Goal: Task Accomplishment & Management: Manage account settings

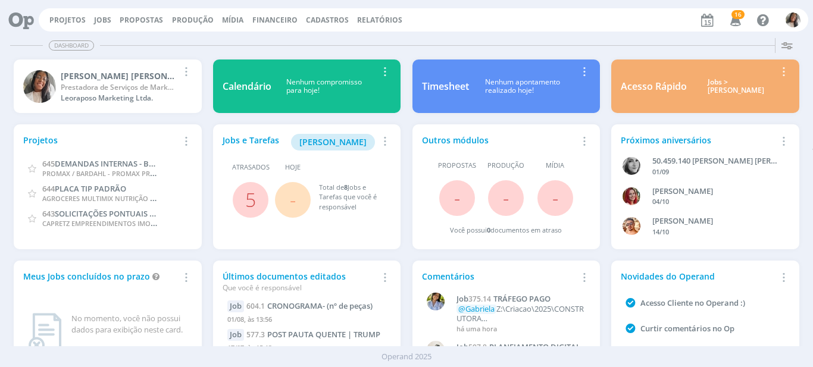
click at [285, 158] on div "Atrasados 5 Hoje - Total de 8 Jobs e Tarefas que você é responsável" at bounding box center [307, 188] width 168 height 60
click at [65, 22] on link "Projetos" at bounding box center [67, 20] width 36 height 10
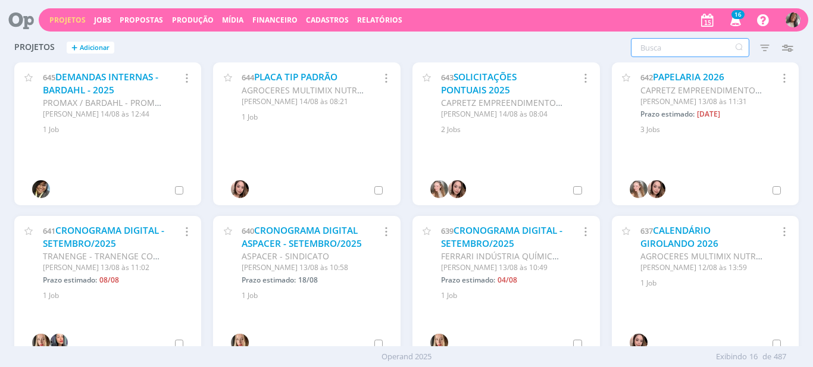
click at [688, 51] on input "text" at bounding box center [690, 47] width 118 height 19
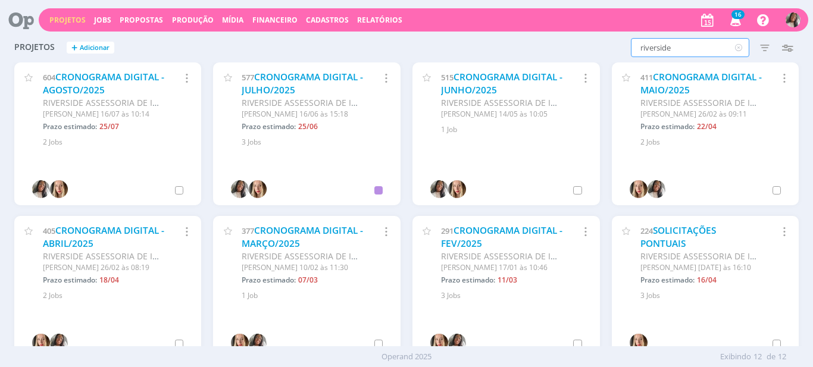
click at [184, 77] on icon "button" at bounding box center [186, 78] width 13 height 14
type input "riverside"
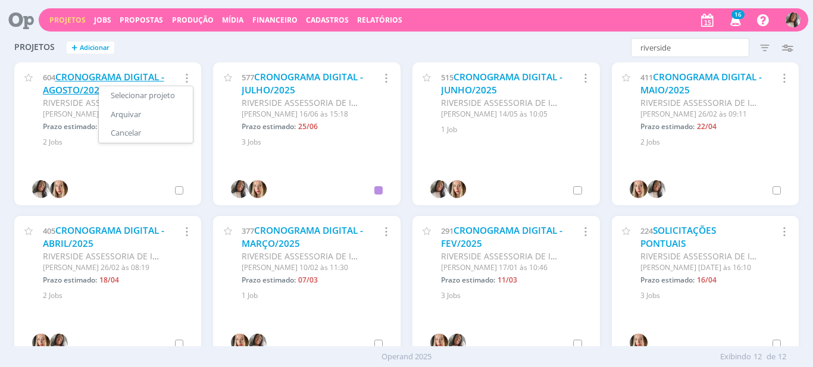
click at [79, 85] on link "CRONOGRAMA DIGITAL - AGOSTO/2025" at bounding box center [103, 84] width 121 height 26
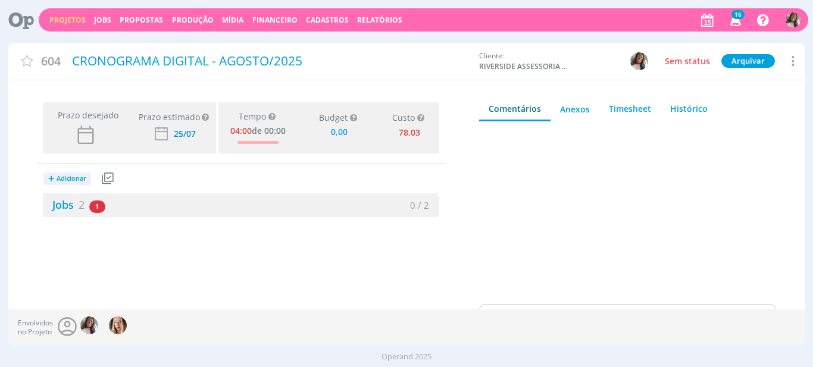
click at [800, 64] on div "Sem status [GEOGRAPHIC_DATA] [GEOGRAPHIC_DATA] Cancelar Duplicar Exportar simpl…" at bounding box center [738, 61] width 133 height 21
click at [795, 61] on icon at bounding box center [791, 61] width 14 height 16
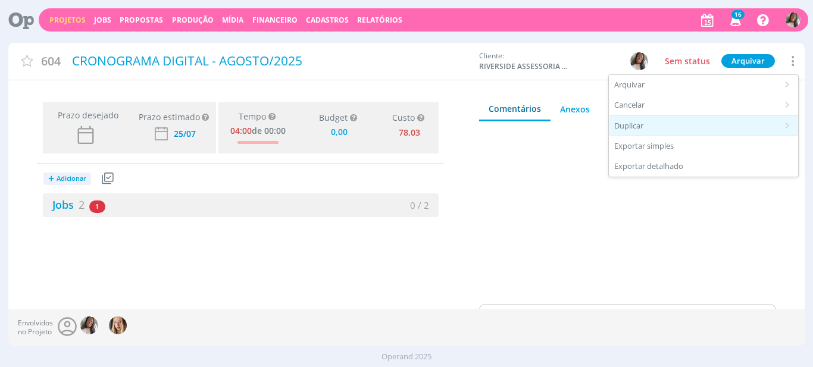
click at [698, 128] on div "Duplicar" at bounding box center [703, 126] width 189 height 20
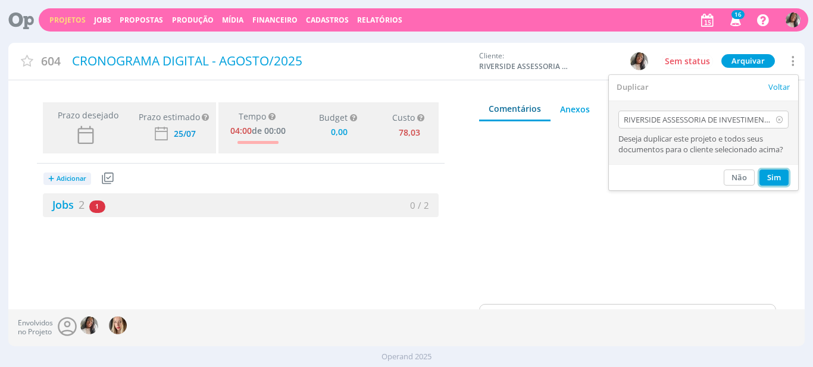
click at [772, 174] on button "Sim" at bounding box center [773, 178] width 29 height 16
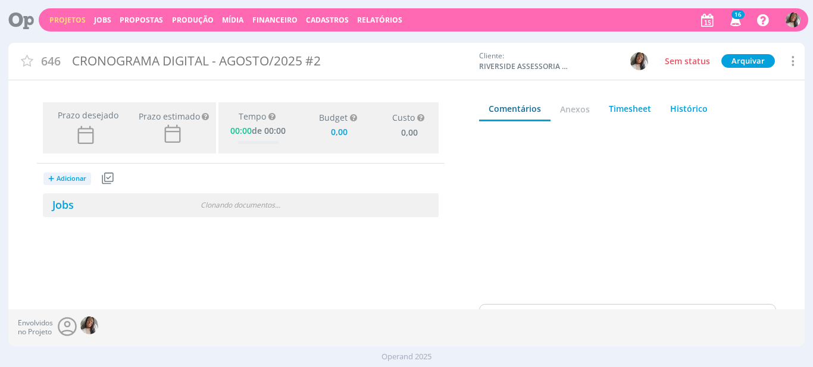
click at [173, 52] on div "CRONOGRAMA DIGITAL - AGOSTO/2025 #2" at bounding box center [270, 61] width 405 height 27
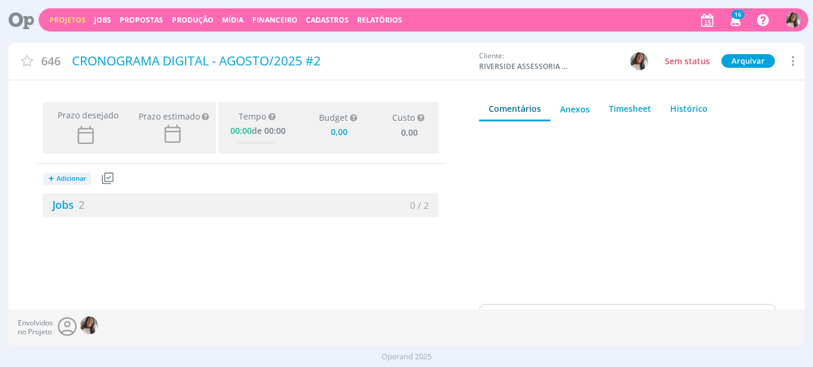
type input "0,00"
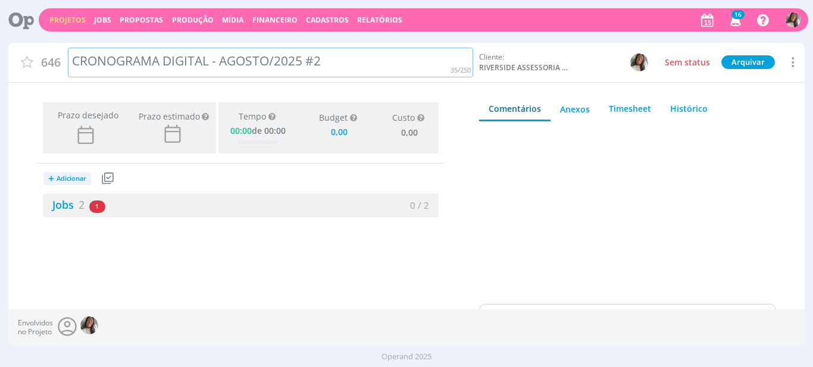
click at [247, 58] on div "CRONOGRAMA DIGITAL - AGOSTO/2025 #2" at bounding box center [270, 63] width 405 height 30
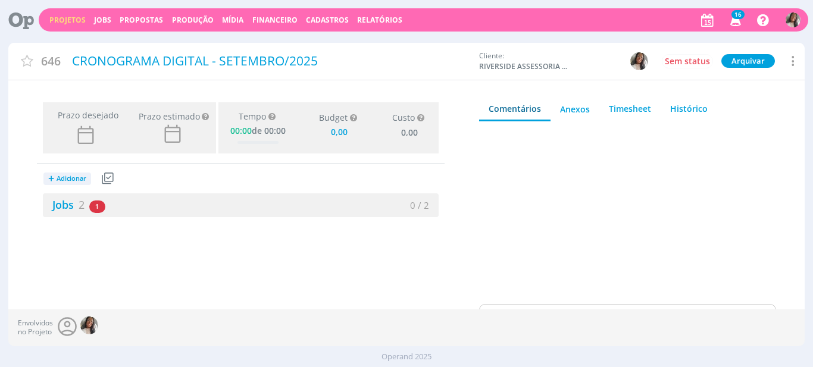
click at [217, 182] on div "+ Adicionar Projetos Jobs Propostas Produção Mídia Receitas Despesas Jobs 2 1 a…" at bounding box center [241, 191] width 408 height 54
type input "0,00"
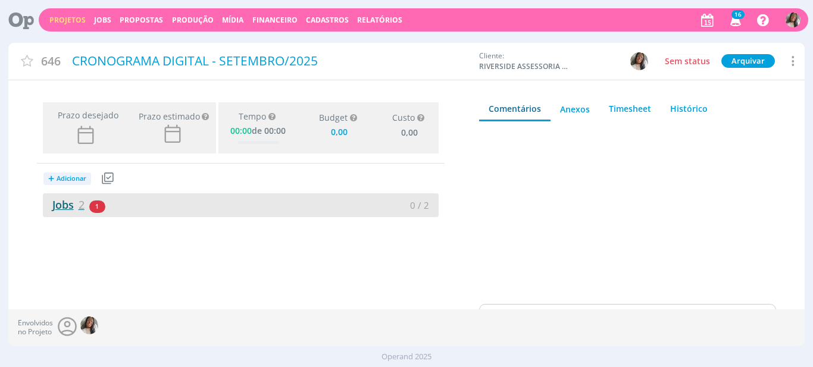
click at [80, 201] on span "2" at bounding box center [82, 205] width 6 height 14
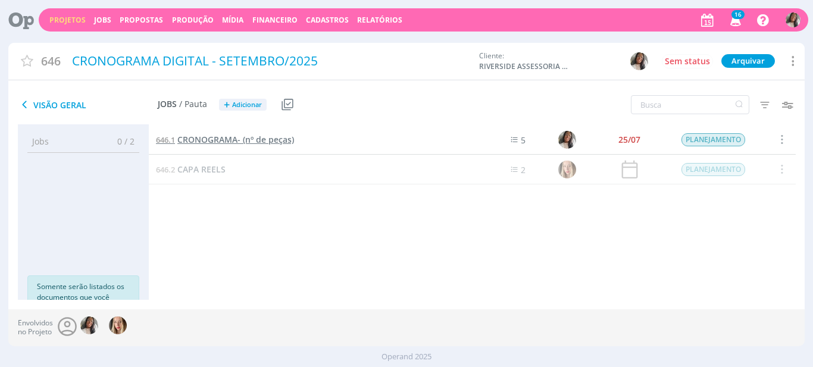
click at [215, 141] on span "CRONOGRAMA- (nº de peças)" at bounding box center [235, 139] width 117 height 11
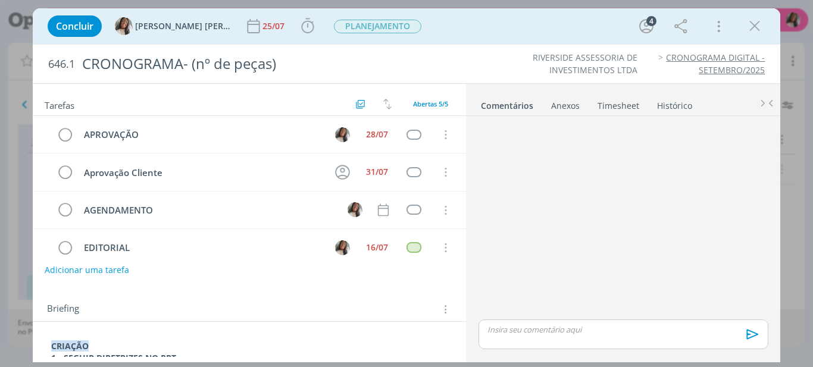
scroll to position [52, 0]
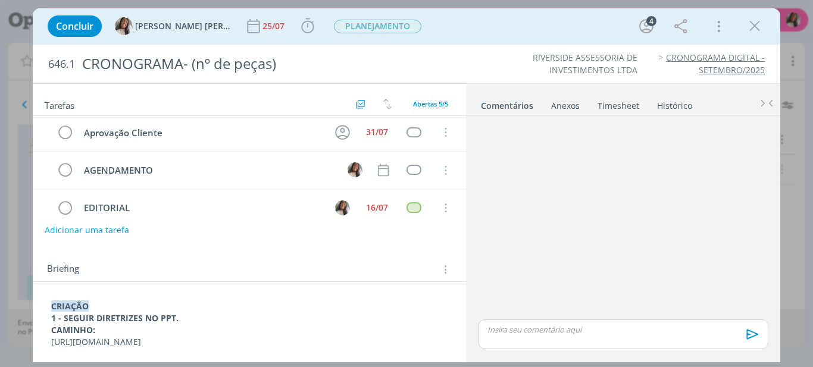
click at [205, 336] on p "[URL][DOMAIN_NAME]" at bounding box center [249, 342] width 397 height 12
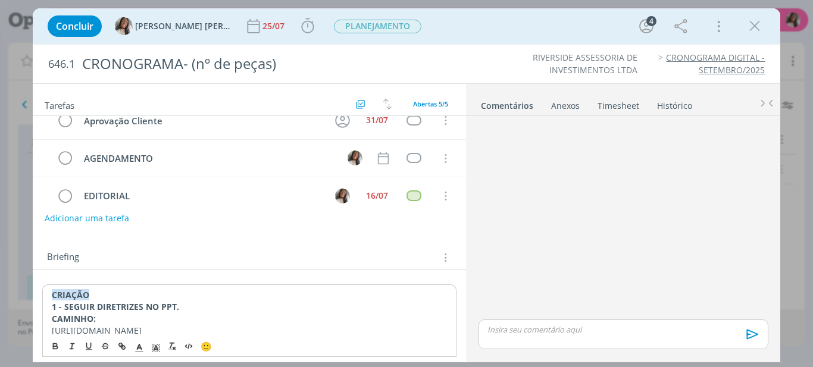
click at [205, 333] on p "[URL][DOMAIN_NAME]" at bounding box center [250, 331] width 396 height 12
click at [104, 333] on p "dialog" at bounding box center [249, 330] width 397 height 12
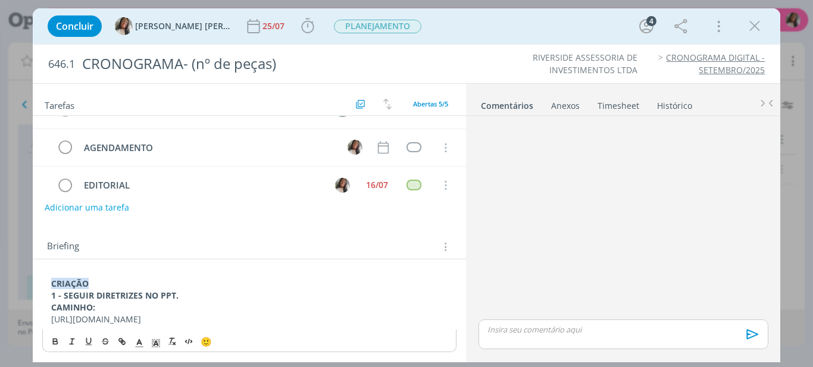
click at [576, 328] on p "dialog" at bounding box center [623, 329] width 270 height 11
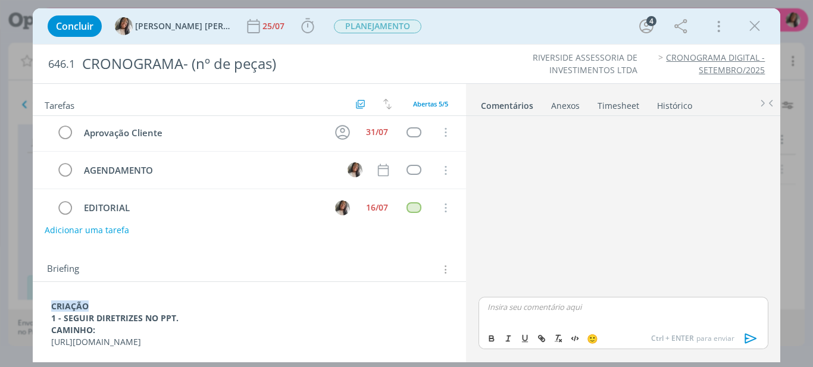
scroll to position [52, 0]
click at [746, 338] on icon "dialog" at bounding box center [750, 339] width 12 height 10
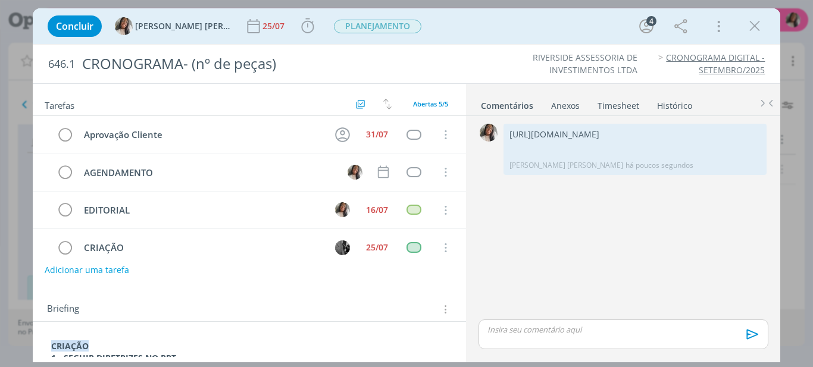
scroll to position [51, 0]
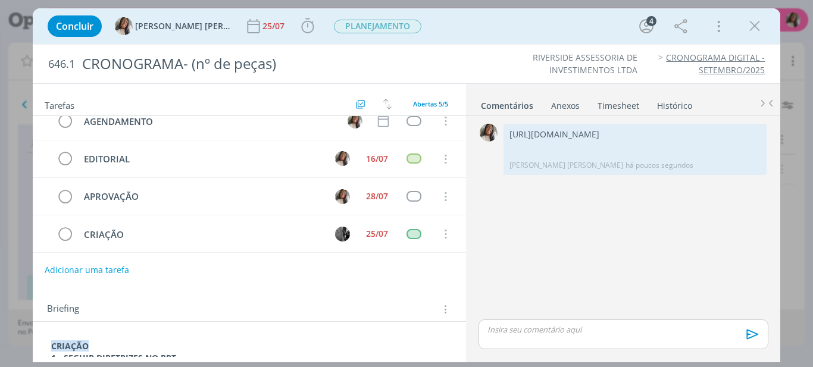
click at [409, 274] on div "Adicionar uma tarefa" at bounding box center [250, 269] width 434 height 21
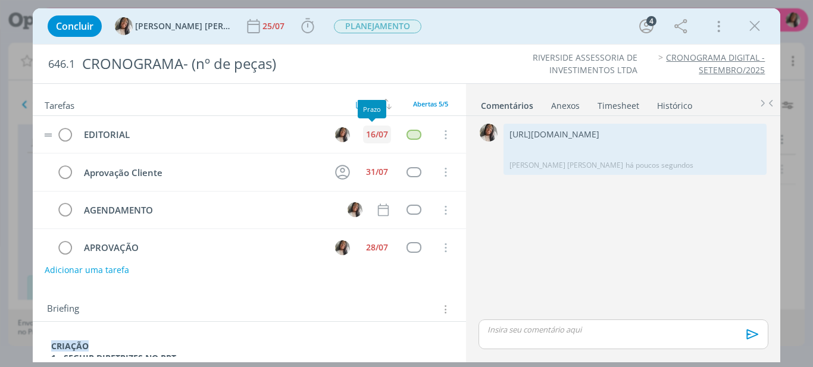
click at [370, 133] on div "16/07" at bounding box center [377, 134] width 22 height 8
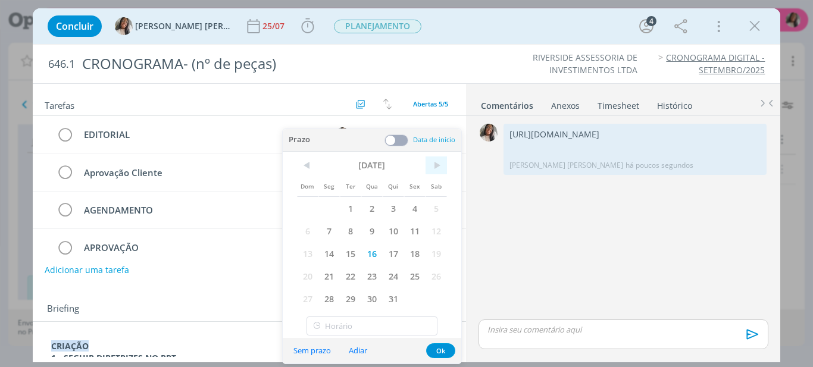
click at [440, 167] on span ">" at bounding box center [435, 165] width 21 height 18
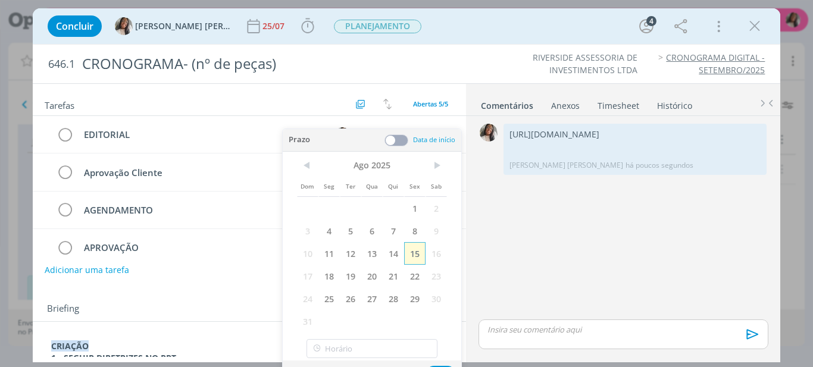
click at [421, 251] on span "15" at bounding box center [414, 253] width 21 height 23
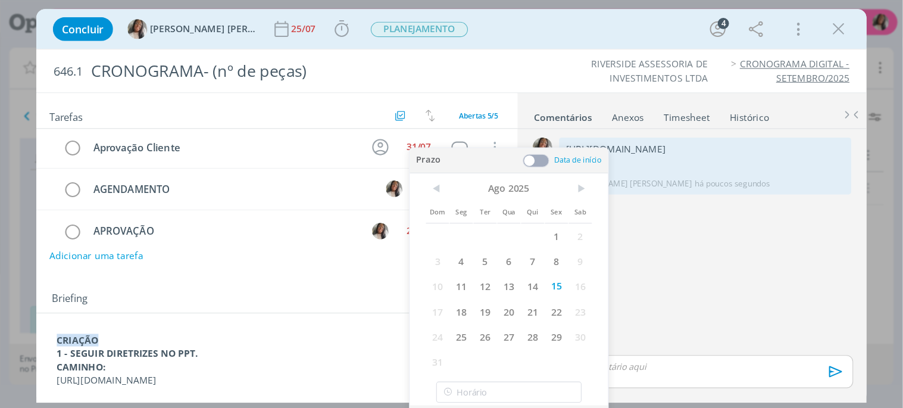
scroll to position [18, 0]
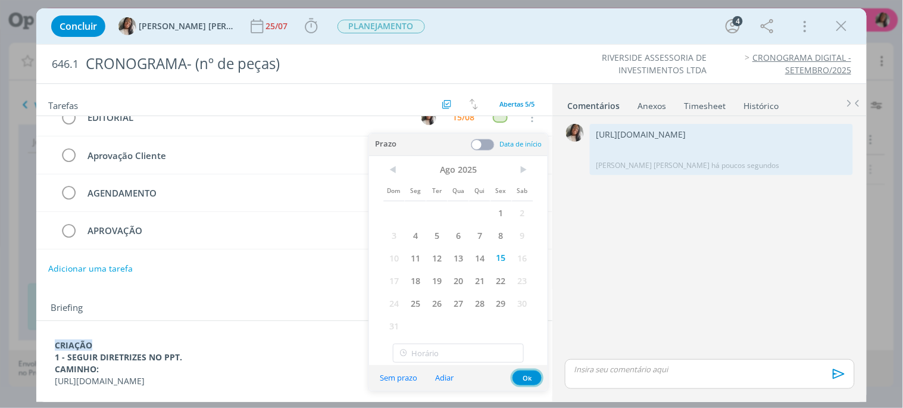
click at [527, 367] on button "Ok" at bounding box center [526, 377] width 29 height 15
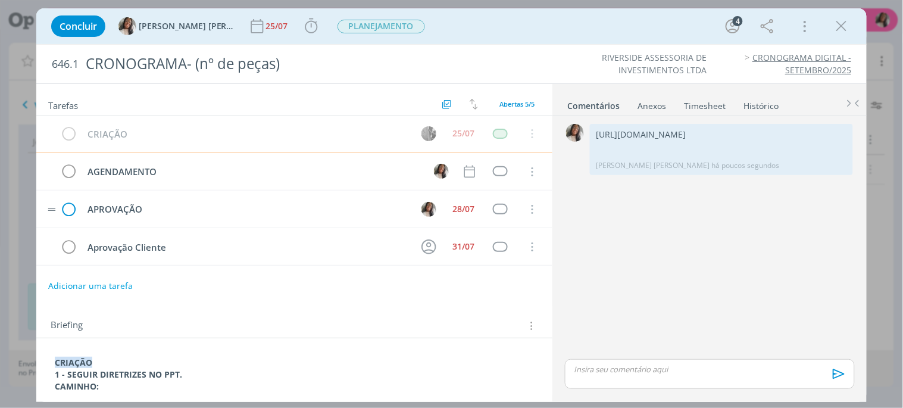
scroll to position [0, 0]
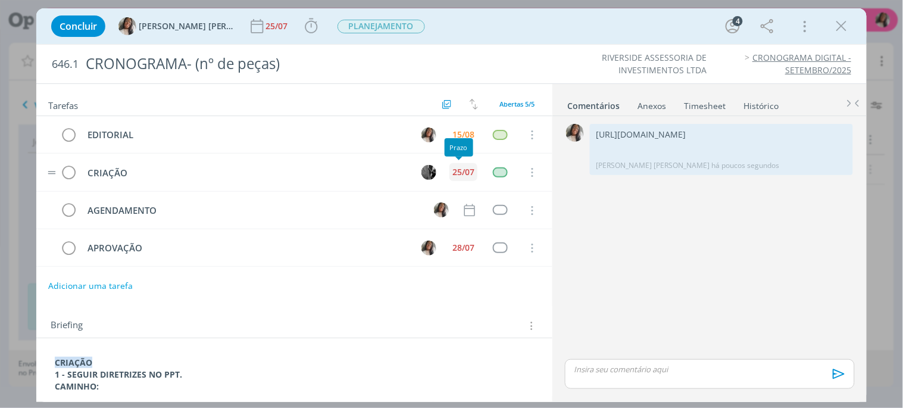
click at [455, 173] on div "25/07" at bounding box center [463, 172] width 22 height 8
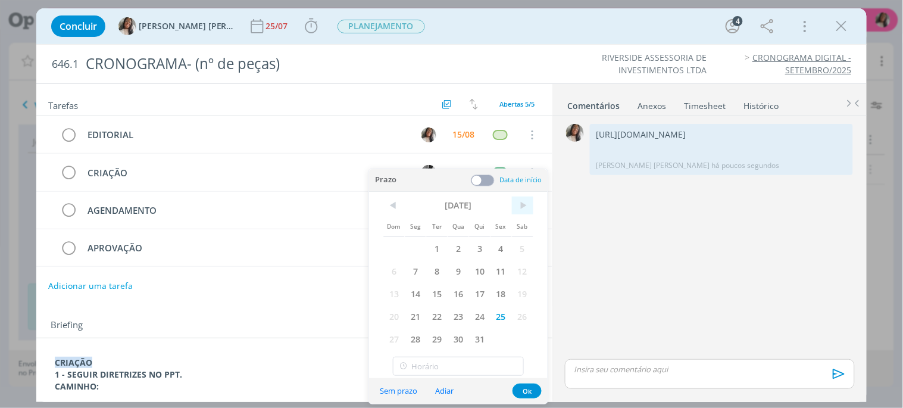
click at [522, 205] on span ">" at bounding box center [522, 205] width 21 height 18
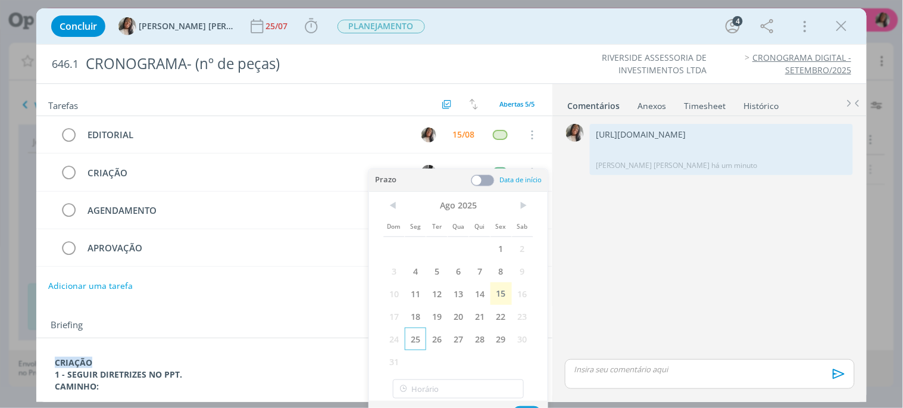
click at [414, 339] on span "25" at bounding box center [415, 338] width 21 height 23
click at [524, 367] on button "Ok" at bounding box center [526, 413] width 29 height 15
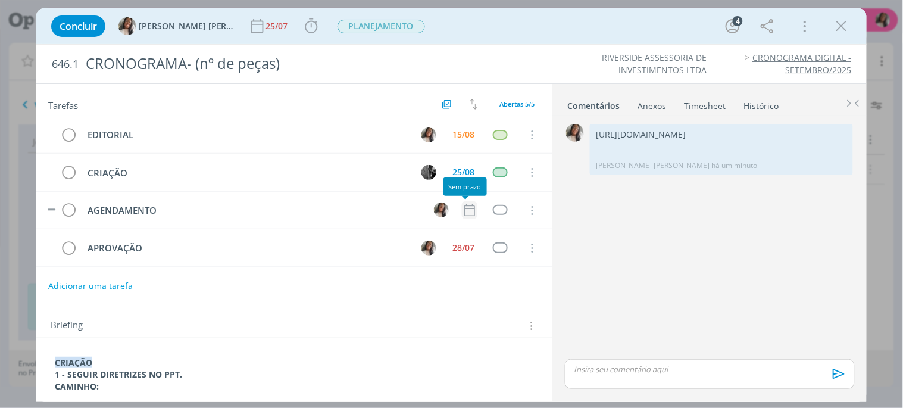
click at [462, 207] on icon "dialog" at bounding box center [469, 209] width 15 height 15
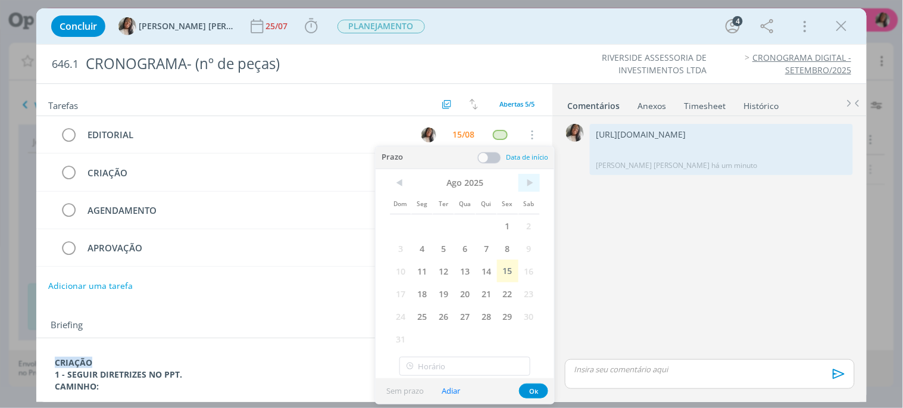
click at [531, 188] on span ">" at bounding box center [528, 183] width 21 height 18
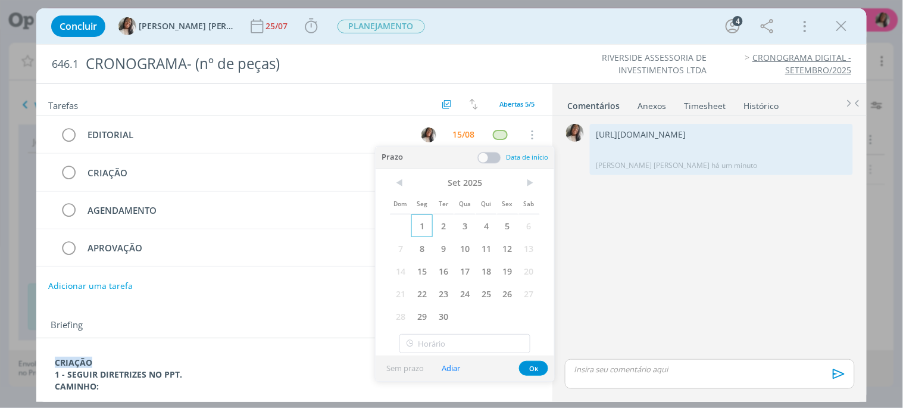
click at [419, 222] on span "1" at bounding box center [421, 225] width 21 height 23
click at [532, 363] on button "Ok" at bounding box center [533, 368] width 29 height 15
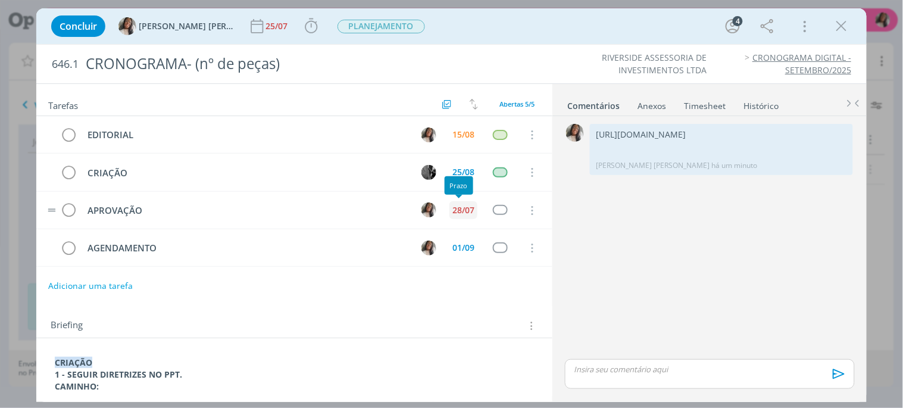
click at [464, 212] on div "28/07" at bounding box center [463, 210] width 22 height 8
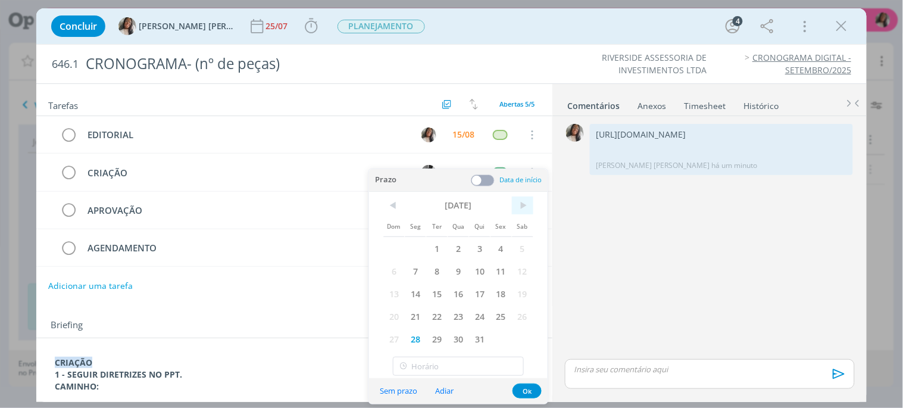
click at [521, 209] on span ">" at bounding box center [522, 205] width 21 height 18
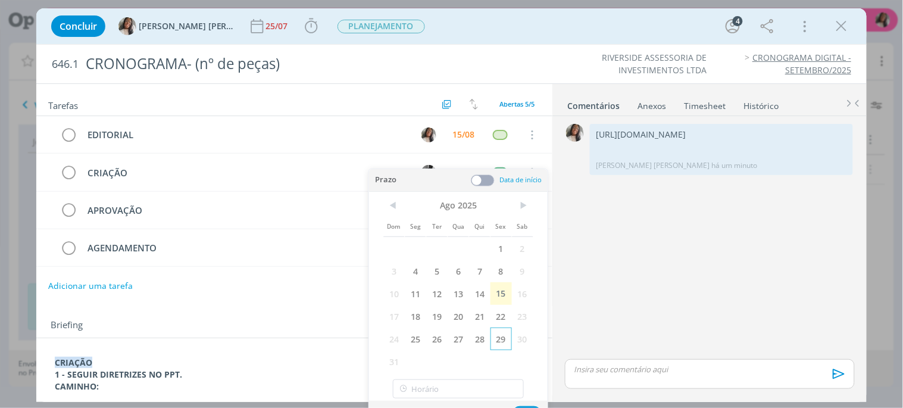
click at [502, 340] on span "29" at bounding box center [500, 338] width 21 height 23
click at [527, 367] on button "Ok" at bounding box center [526, 413] width 29 height 15
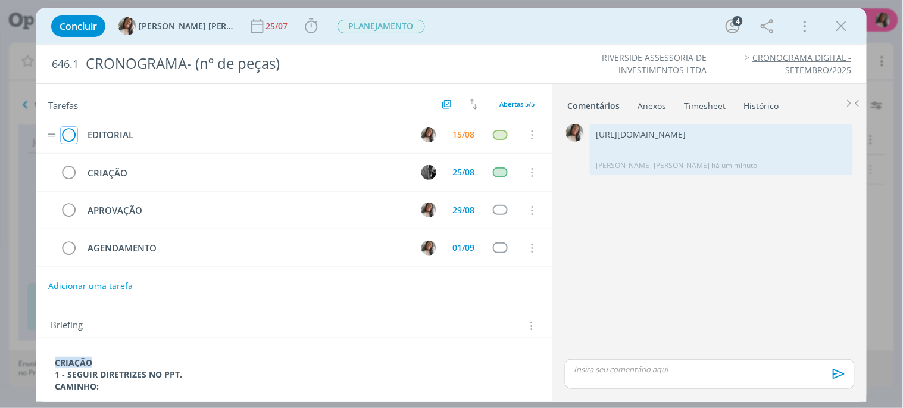
click at [71, 140] on icon "dialog" at bounding box center [69, 135] width 17 height 18
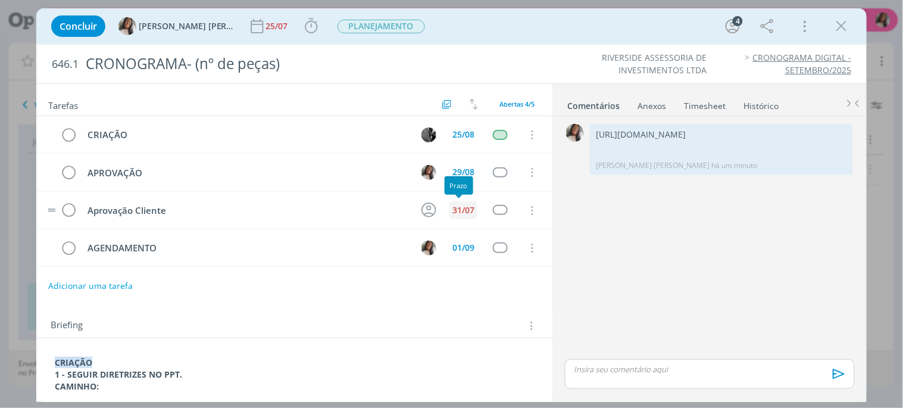
click at [453, 212] on div "31/07" at bounding box center [463, 210] width 22 height 8
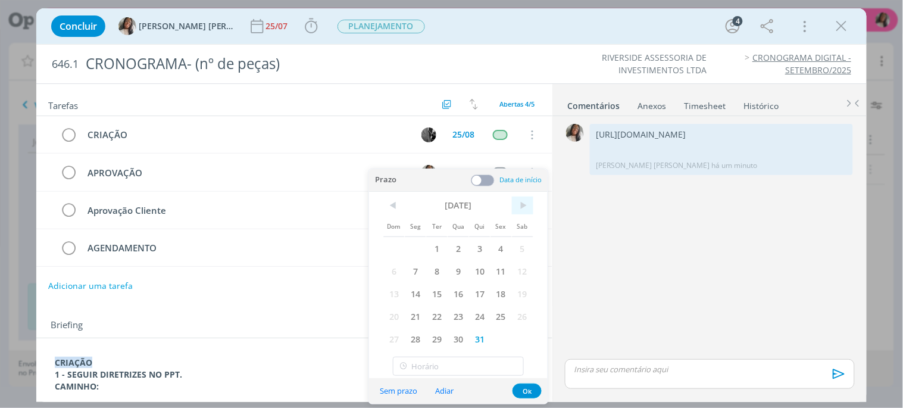
click at [519, 205] on span ">" at bounding box center [522, 205] width 21 height 18
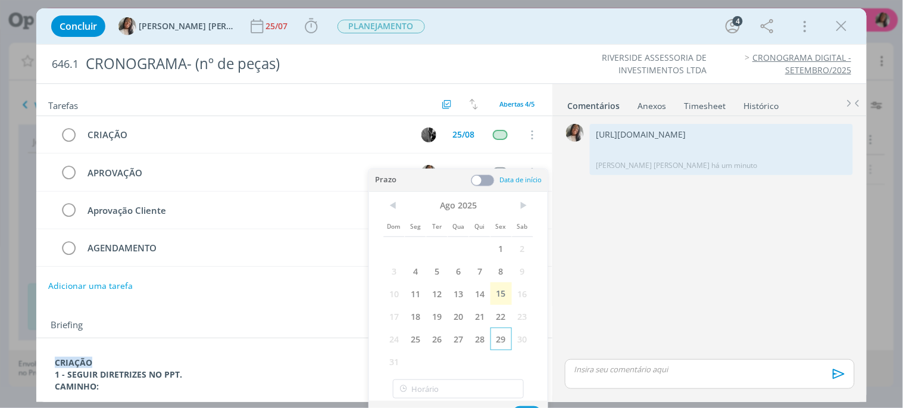
click at [495, 336] on span "29" at bounding box center [500, 338] width 21 height 23
click at [449, 159] on tr "APROVAÇÃO 29/08 Cancelar" at bounding box center [294, 172] width 516 height 37
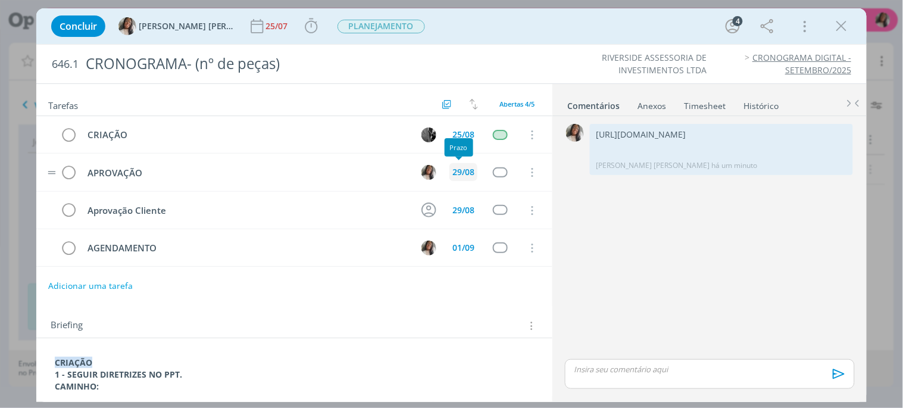
click at [456, 173] on div "29/08" at bounding box center [463, 172] width 22 height 8
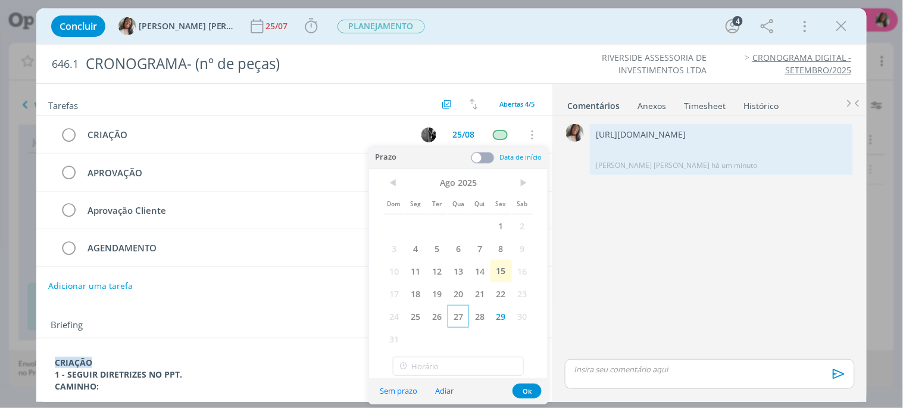
click at [456, 316] on span "27" at bounding box center [457, 316] width 21 height 23
click at [522, 367] on button "Ok" at bounding box center [526, 390] width 29 height 15
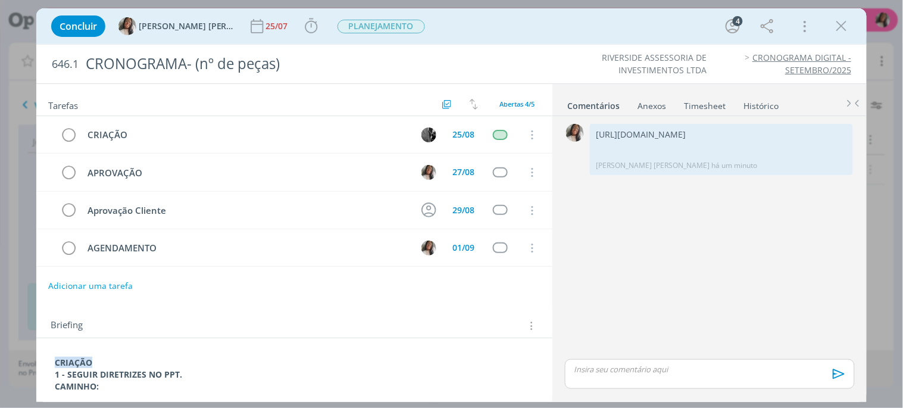
click at [647, 270] on div "0 [URL][DOMAIN_NAME] [PERSON_NAME] um minuto 👍 Editar Excluir" at bounding box center [709, 239] width 299 height 236
click at [266, 27] on div "25/07" at bounding box center [278, 26] width 24 height 8
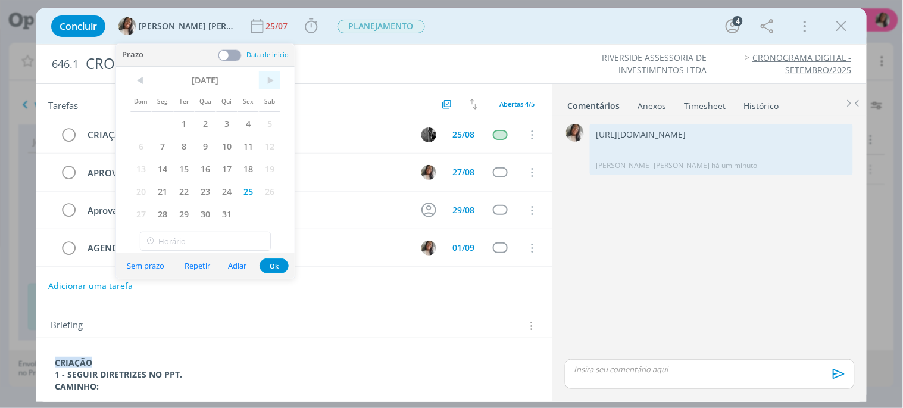
click at [272, 76] on span ">" at bounding box center [269, 80] width 21 height 18
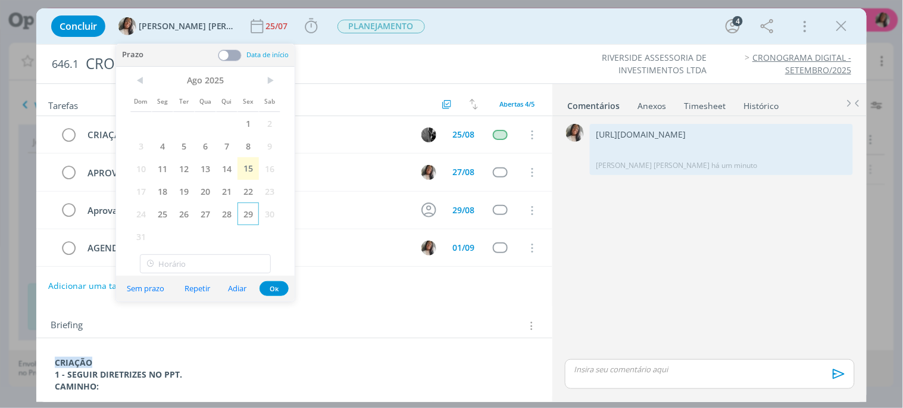
click at [249, 209] on span "29" at bounding box center [247, 213] width 21 height 23
click at [274, 288] on button "Ok" at bounding box center [273, 288] width 29 height 15
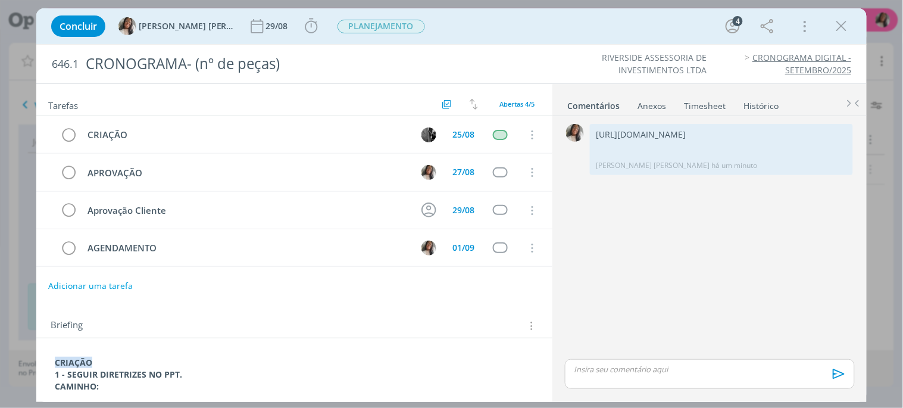
scroll to position [18, 0]
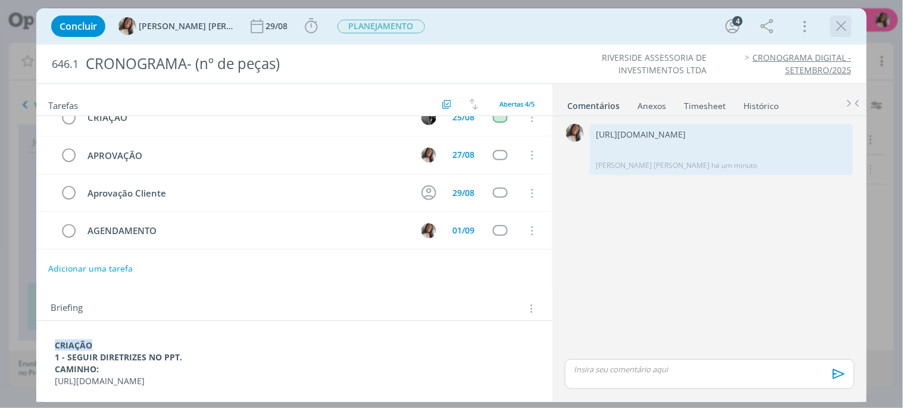
click at [812, 22] on icon "dialog" at bounding box center [841, 26] width 18 height 18
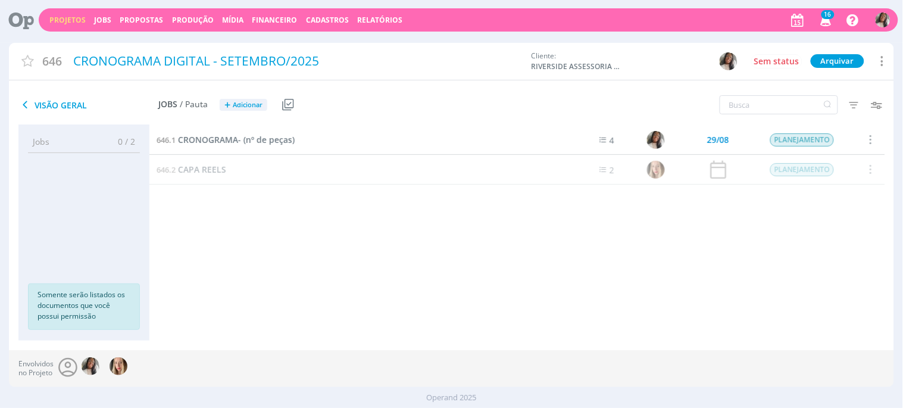
click at [812, 170] on span at bounding box center [869, 169] width 13 height 16
click at [73, 21] on link "Projetos" at bounding box center [67, 20] width 36 height 10
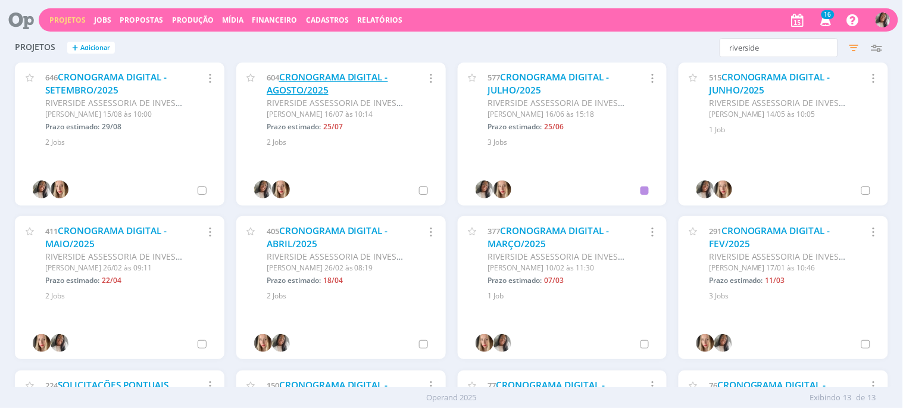
click at [296, 89] on link "CRONOGRAMA DIGITAL - AGOSTO/2025" at bounding box center [327, 84] width 121 height 26
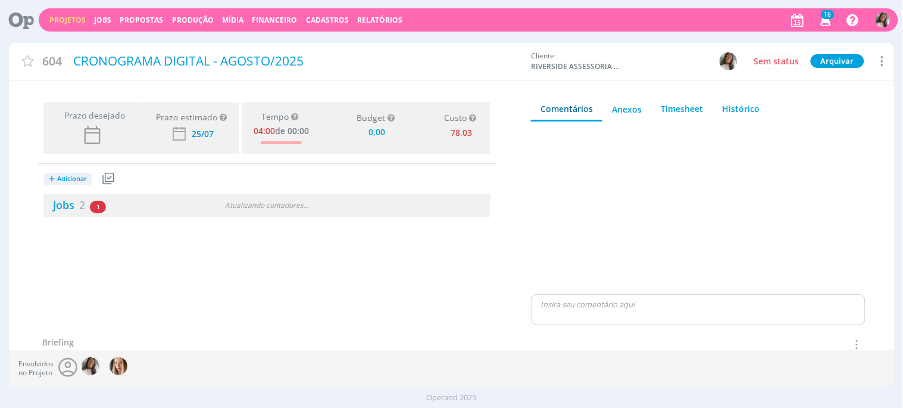
type input "0,00"
click at [70, 206] on link "Jobs 2" at bounding box center [64, 205] width 42 height 14
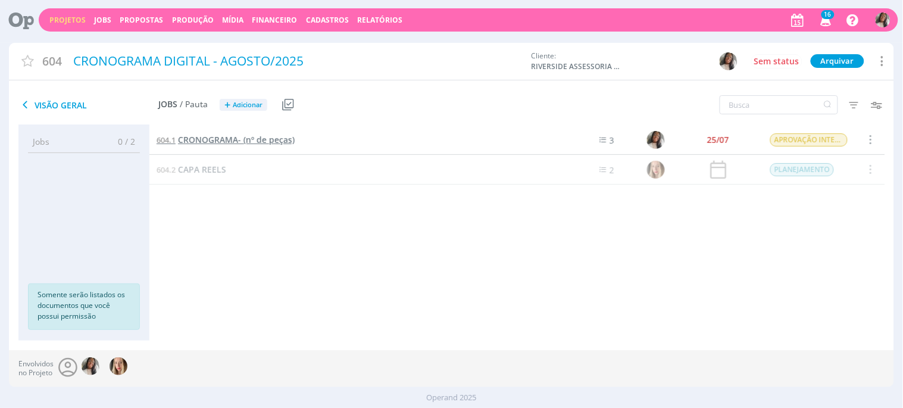
click at [270, 139] on span "CRONOGRAMA- (nº de peças)" at bounding box center [236, 139] width 117 height 11
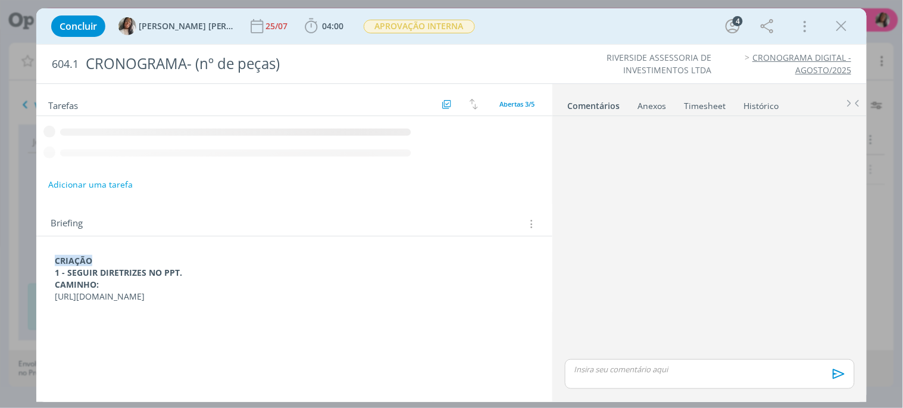
scroll to position [8, 0]
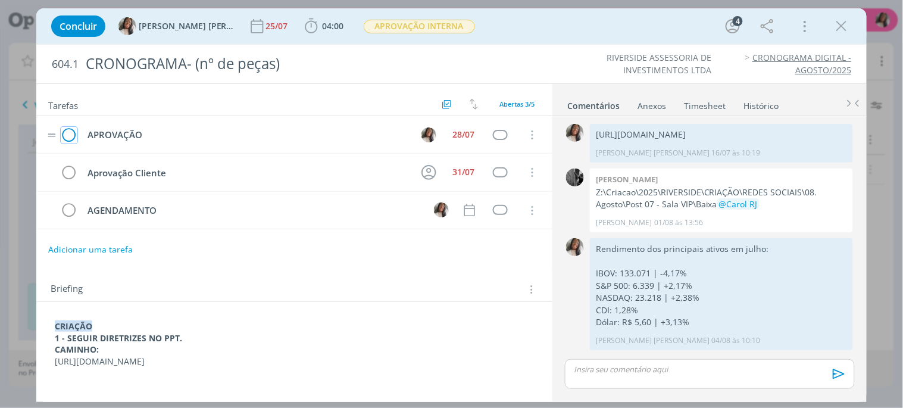
click at [69, 137] on icon "dialog" at bounding box center [69, 135] width 17 height 18
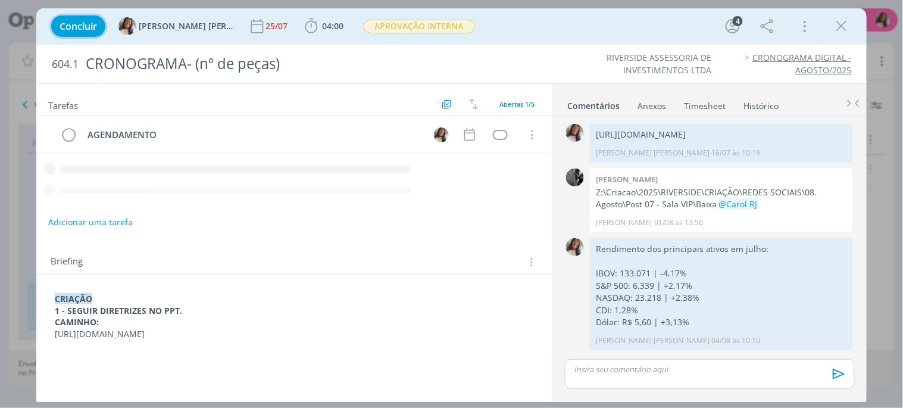
click at [81, 36] on button "Concluir" at bounding box center [78, 25] width 54 height 21
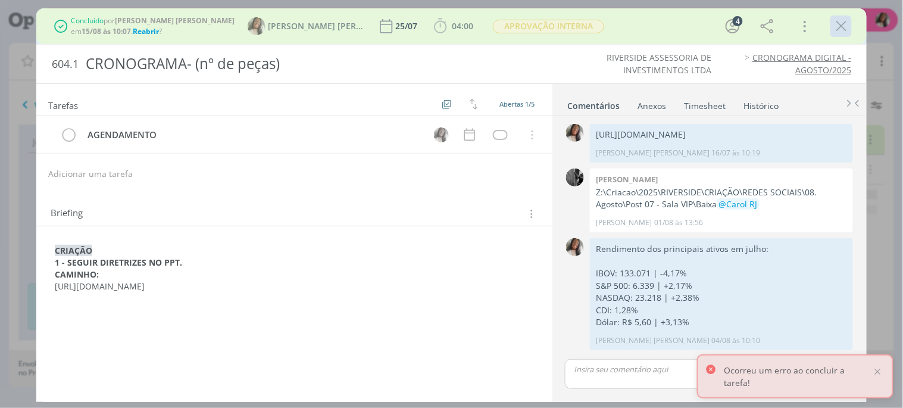
click at [812, 33] on icon "dialog" at bounding box center [841, 26] width 18 height 18
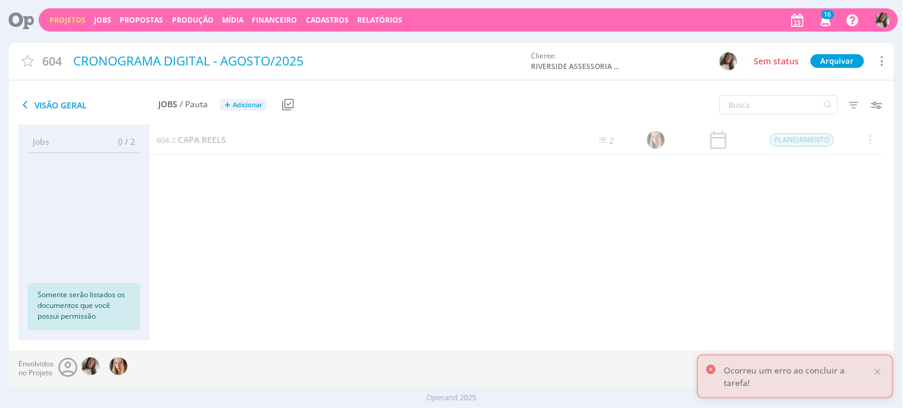
click at [64, 23] on link "Projetos" at bounding box center [67, 20] width 36 height 10
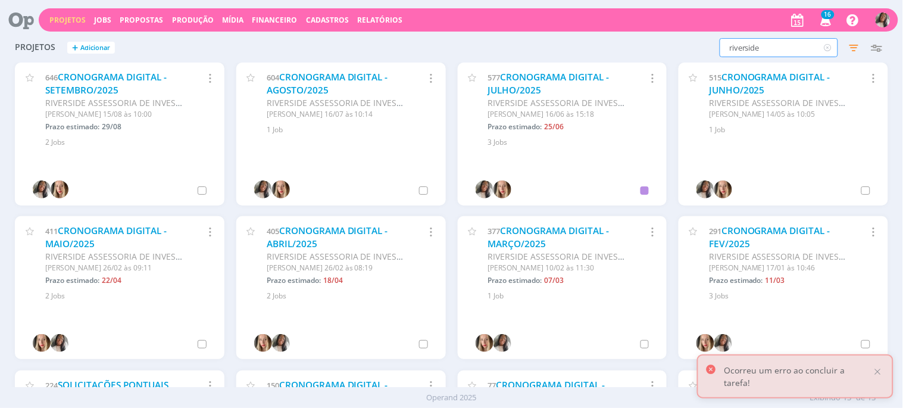
click at [740, 50] on input "riverside" at bounding box center [778, 47] width 118 height 19
type input "Vizinho"
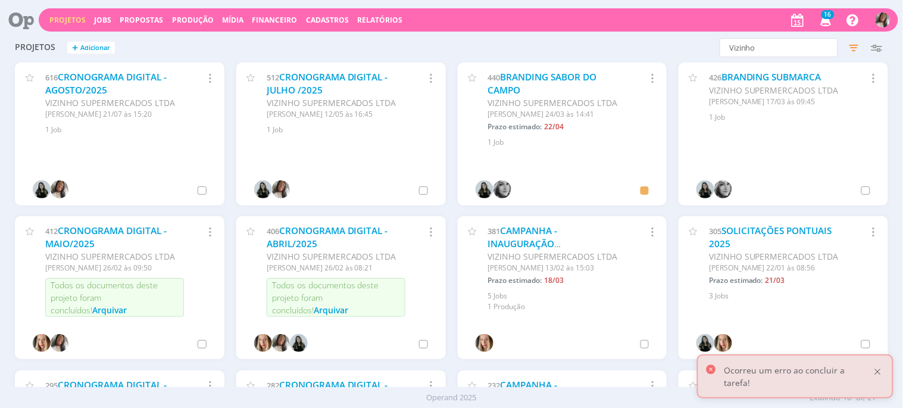
click at [812, 367] on div at bounding box center [877, 371] width 11 height 11
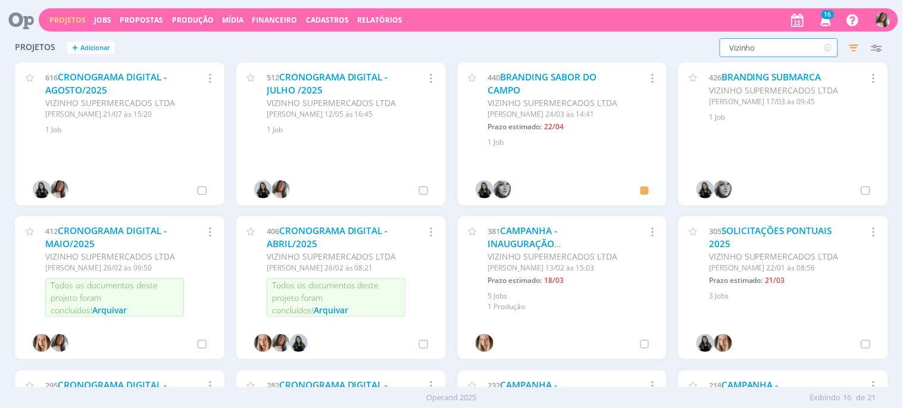
click at [790, 44] on input "Vizinho" at bounding box center [778, 47] width 118 height 19
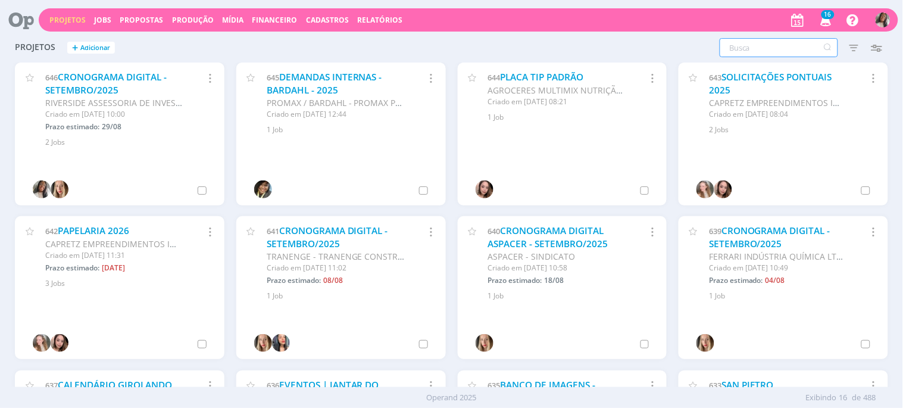
click at [747, 50] on input "text" at bounding box center [778, 47] width 118 height 19
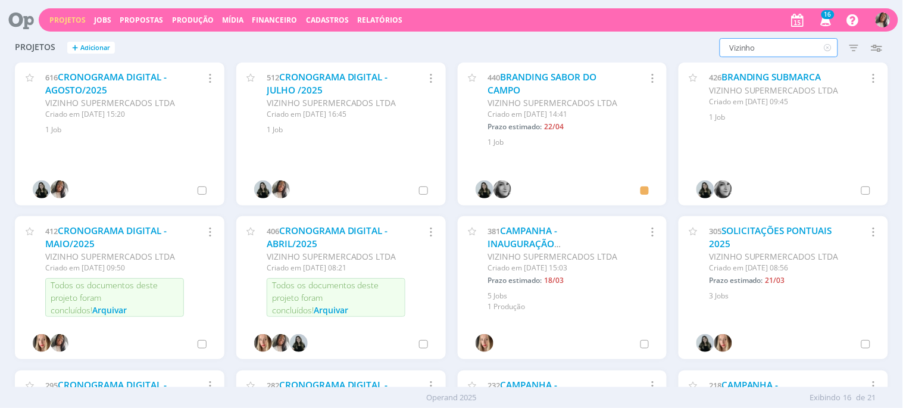
click at [740, 46] on input "Vizinho" at bounding box center [778, 47] width 118 height 19
type input "Engefort"
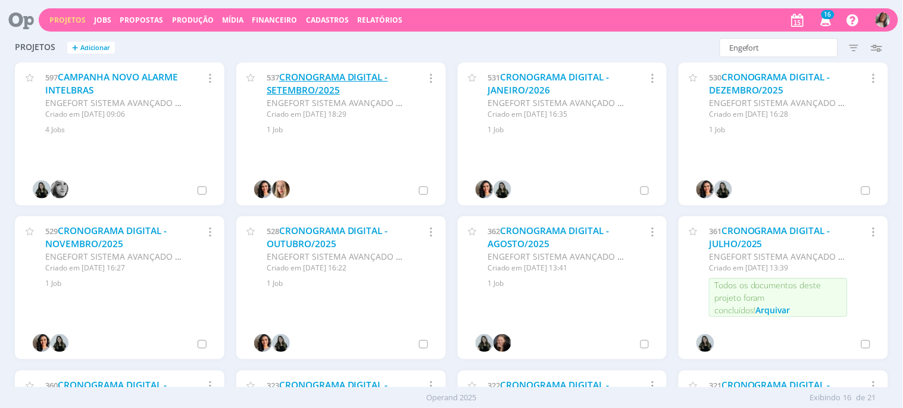
click at [293, 86] on link "CRONOGRAMA DIGITAL - SETEMBRO/2025" at bounding box center [327, 84] width 121 height 26
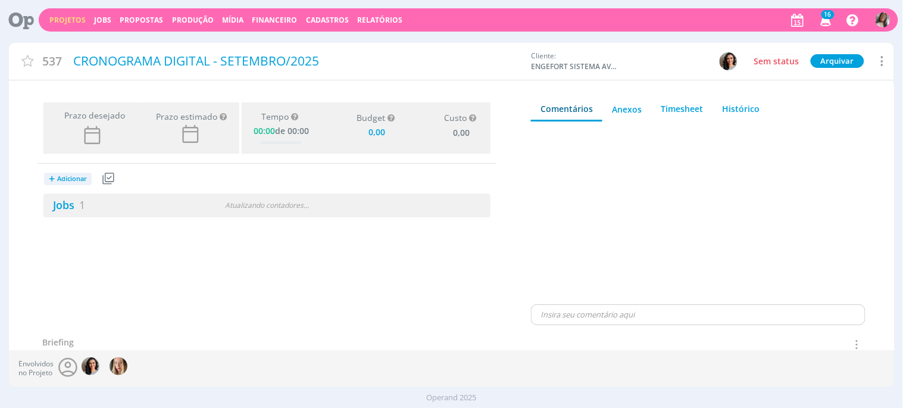
type input "0,00"
click at [81, 208] on span "1" at bounding box center [82, 205] width 6 height 14
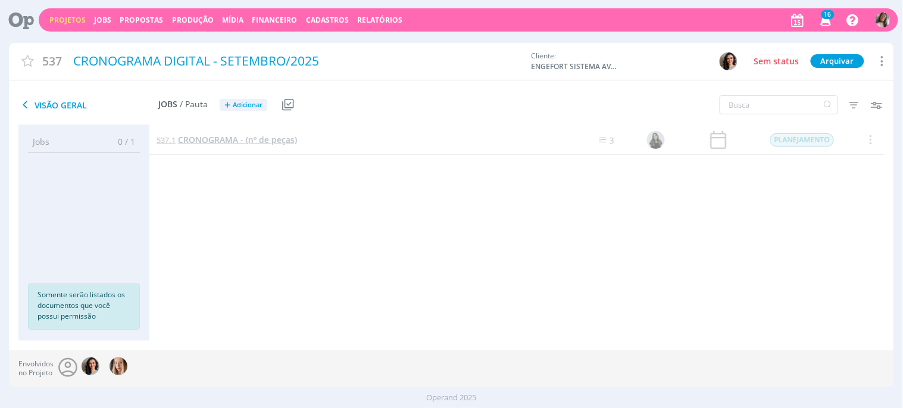
click at [218, 143] on span "CRONOGRAMA - (nº de peças)" at bounding box center [237, 139] width 119 height 11
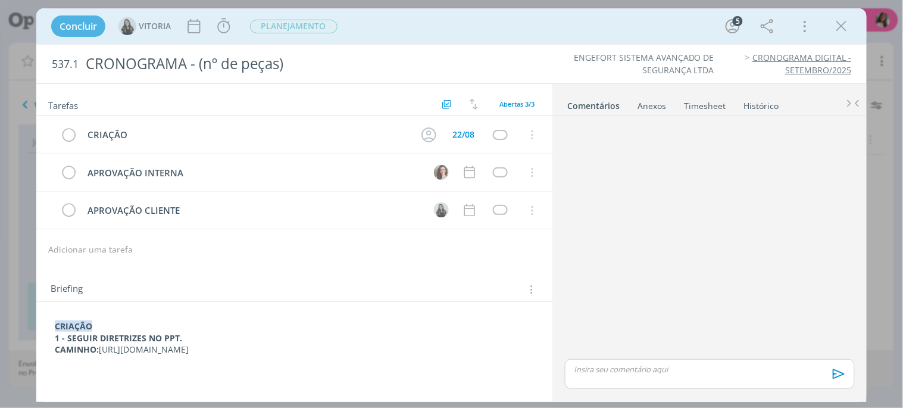
click at [127, 355] on p "CAMINHO: https://docs.google.com/presentation/d/1EE55e6IsoVH5Uv4nD3KI3ogvOqEjmG…" at bounding box center [295, 349] width 480 height 12
click at [127, 356] on p "CAMINHO: https://docs.google.com/presentation/d/1EE55e6IsoVH5Uv4nD3KI3ogvOqEjmG…" at bounding box center [294, 350] width 478 height 12
drag, startPoint x: 123, startPoint y: 363, endPoint x: 100, endPoint y: 353, distance: 24.5
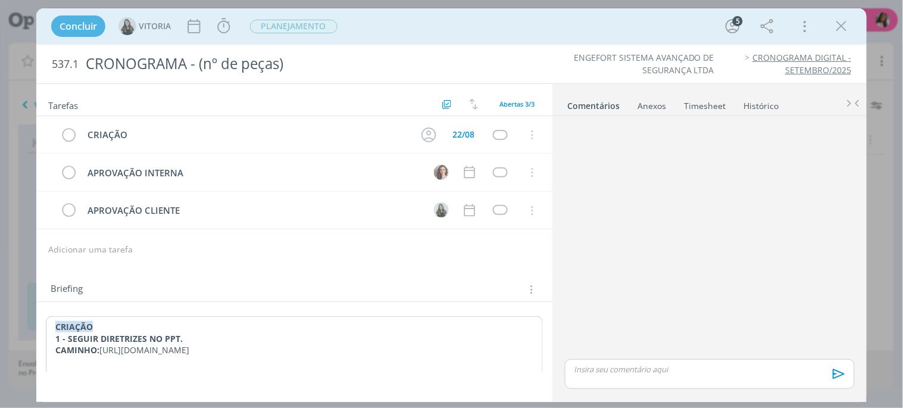
click at [100, 353] on p "CAMINHO: https://docs.google.com/presentation/d/1EE55e6IsoVH5Uv4nD3KI3ogvOqEjmG…" at bounding box center [294, 350] width 478 height 12
click at [843, 33] on icon "dialog" at bounding box center [841, 26] width 18 height 18
